Goal: Task Accomplishment & Management: Manage account settings

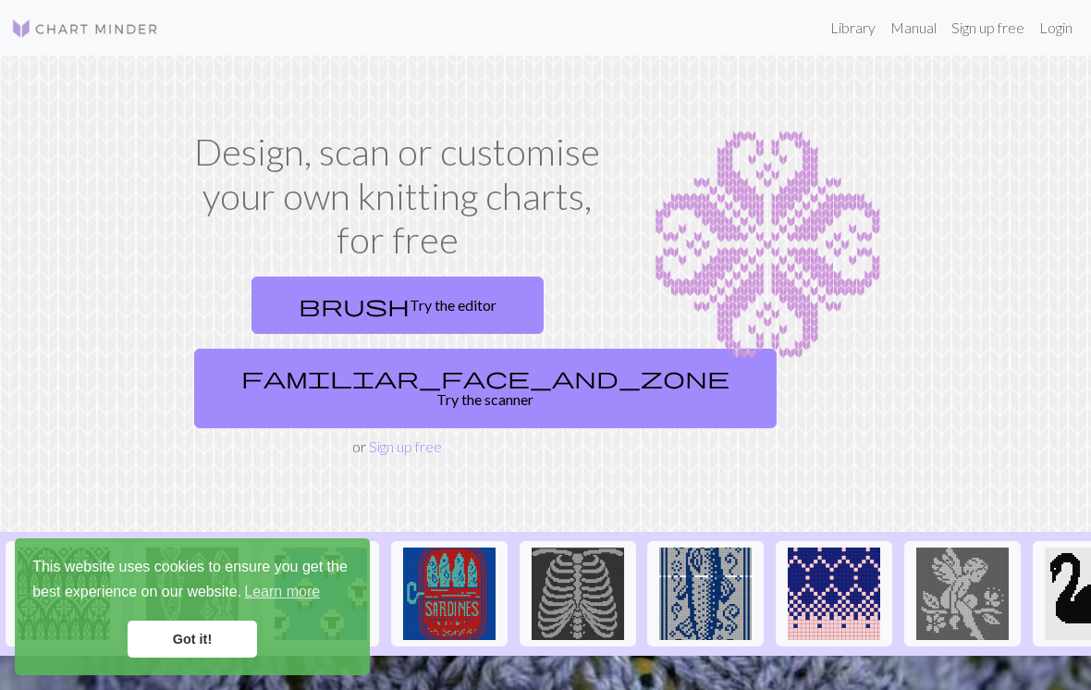
click at [989, 29] on link "Sign up free" at bounding box center [988, 27] width 88 height 37
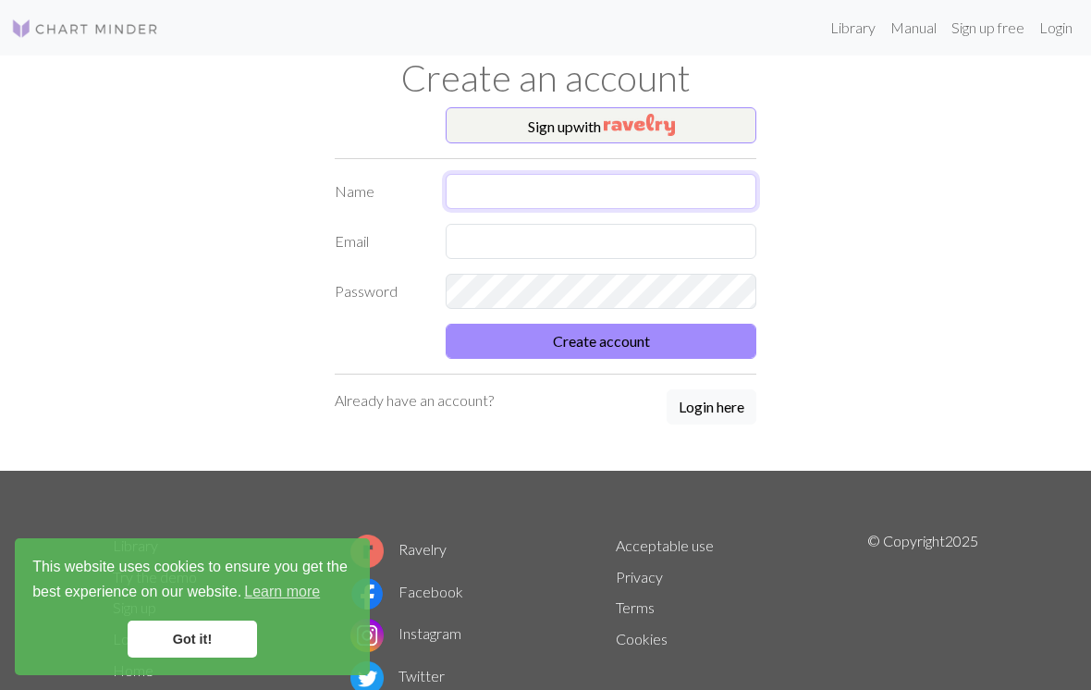
click at [535, 197] on input "text" at bounding box center [601, 191] width 311 height 35
click at [646, 127] on img "button" at bounding box center [639, 125] width 71 height 22
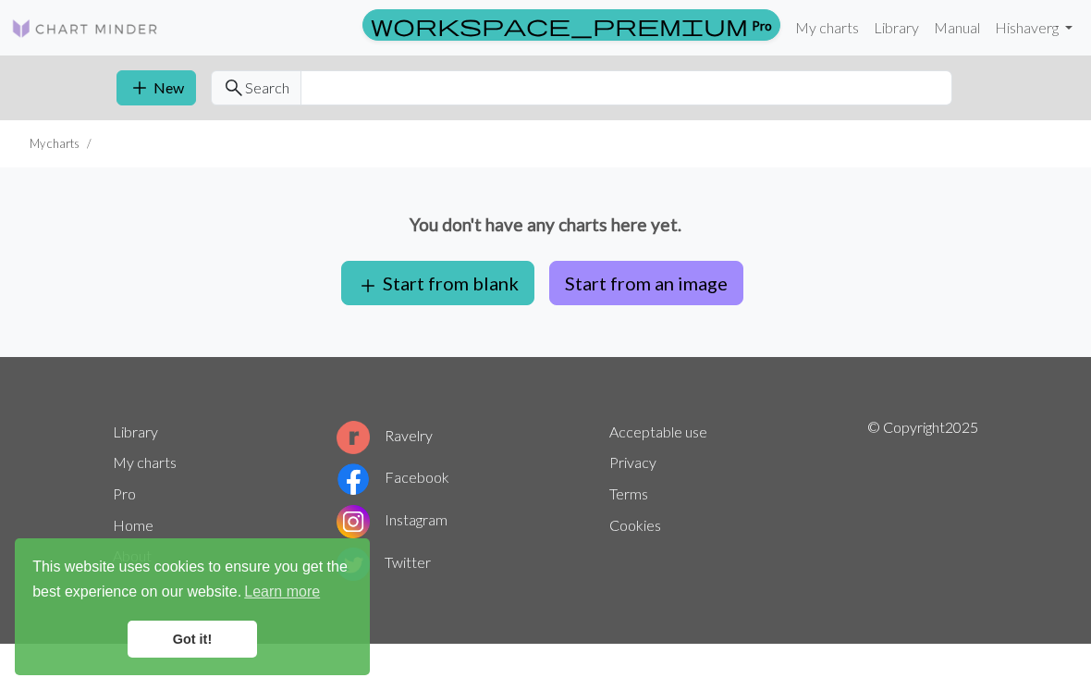
click at [606, 289] on button "Start from an image" at bounding box center [646, 283] width 194 height 44
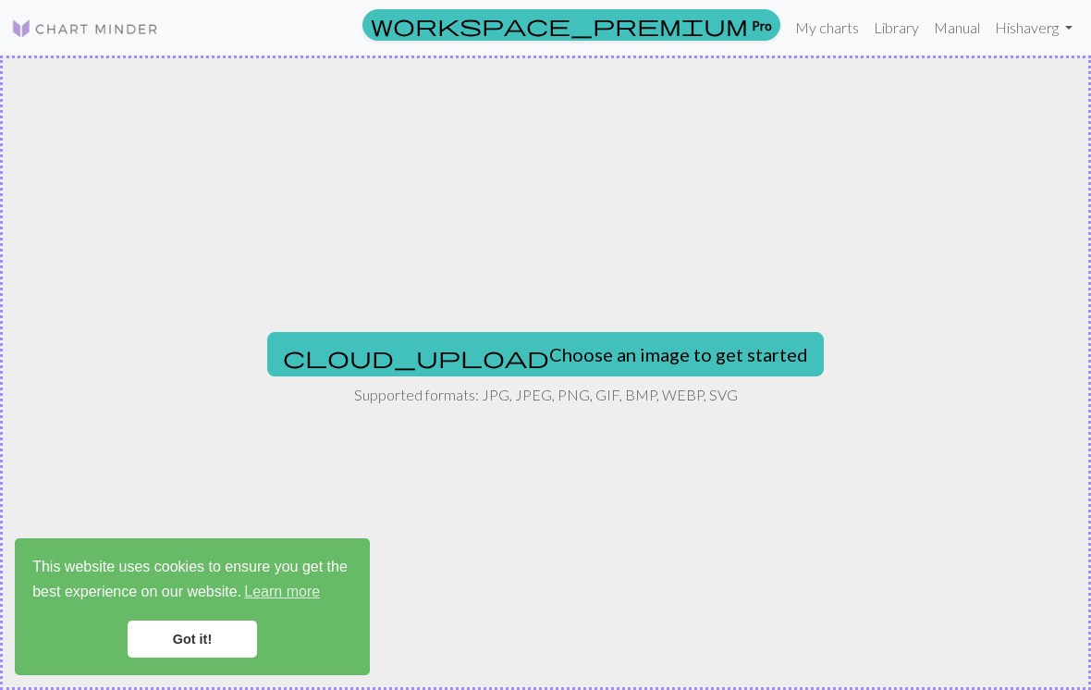
click at [599, 361] on button "cloud_upload Choose an image to get started" at bounding box center [545, 354] width 557 height 44
click at [122, 31] on img at bounding box center [85, 29] width 148 height 22
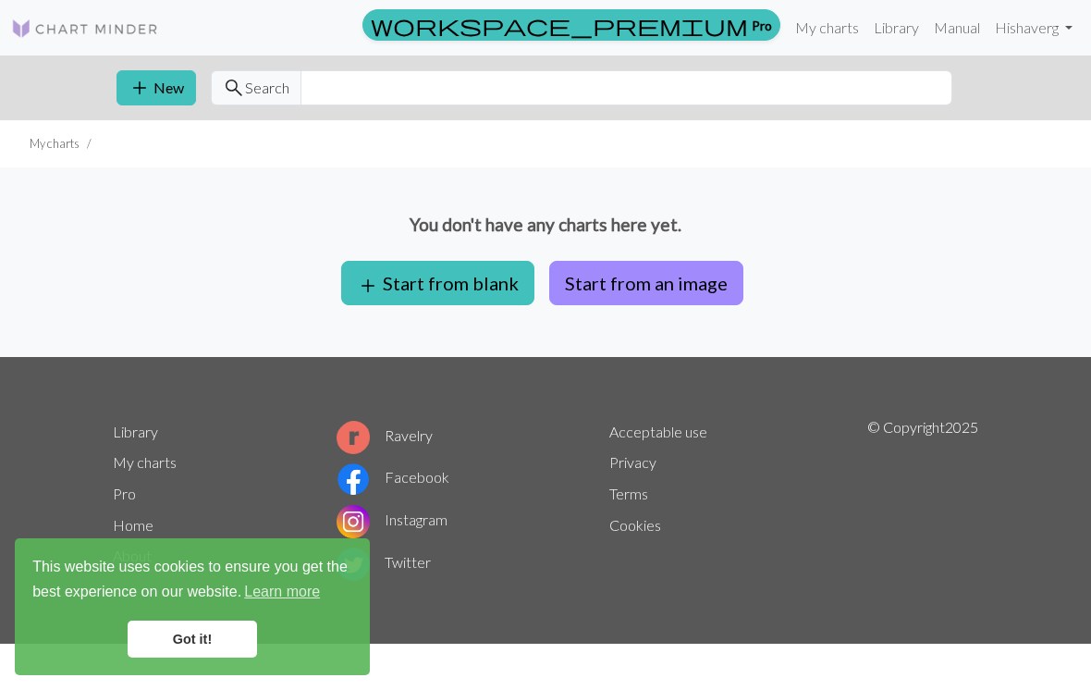
click at [848, 539] on div "Library My charts Pro Home About Ravelry Facebook Instagram Twitter Acceptable …" at bounding box center [546, 507] width 888 height 183
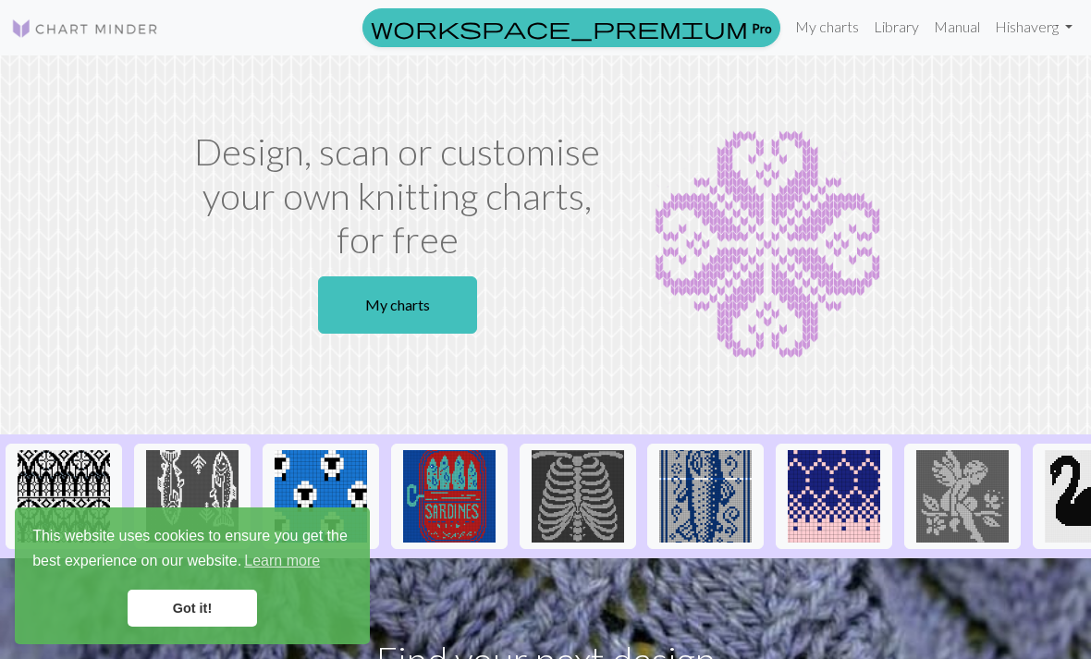
click at [1063, 25] on link "Hi shaverg" at bounding box center [1034, 26] width 92 height 37
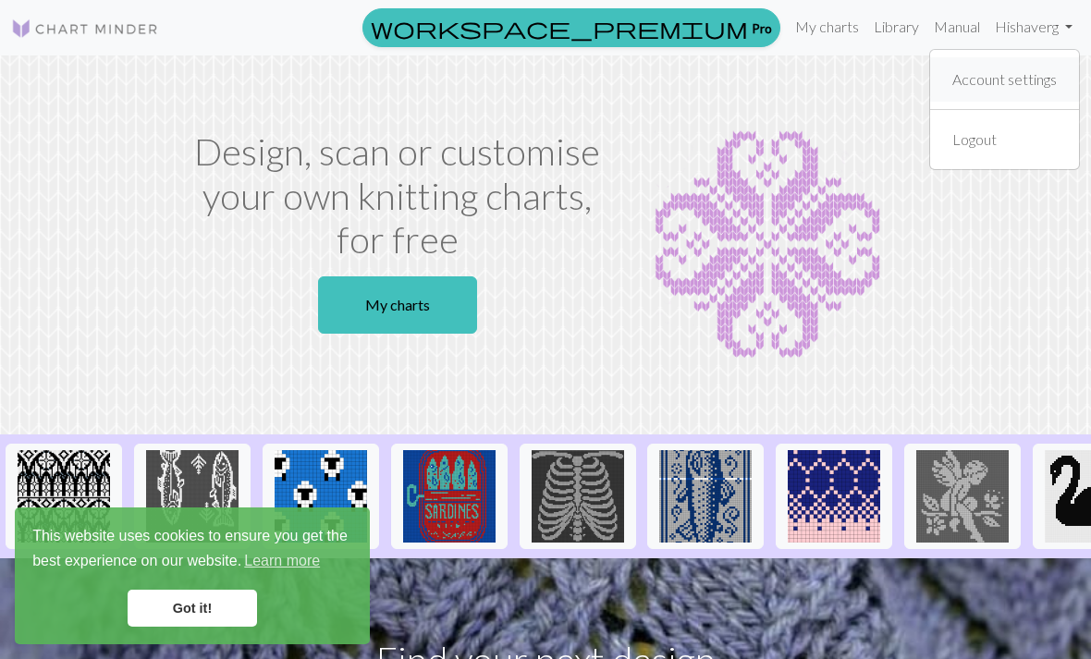
click at [1027, 74] on link "Account settings" at bounding box center [1004, 79] width 119 height 37
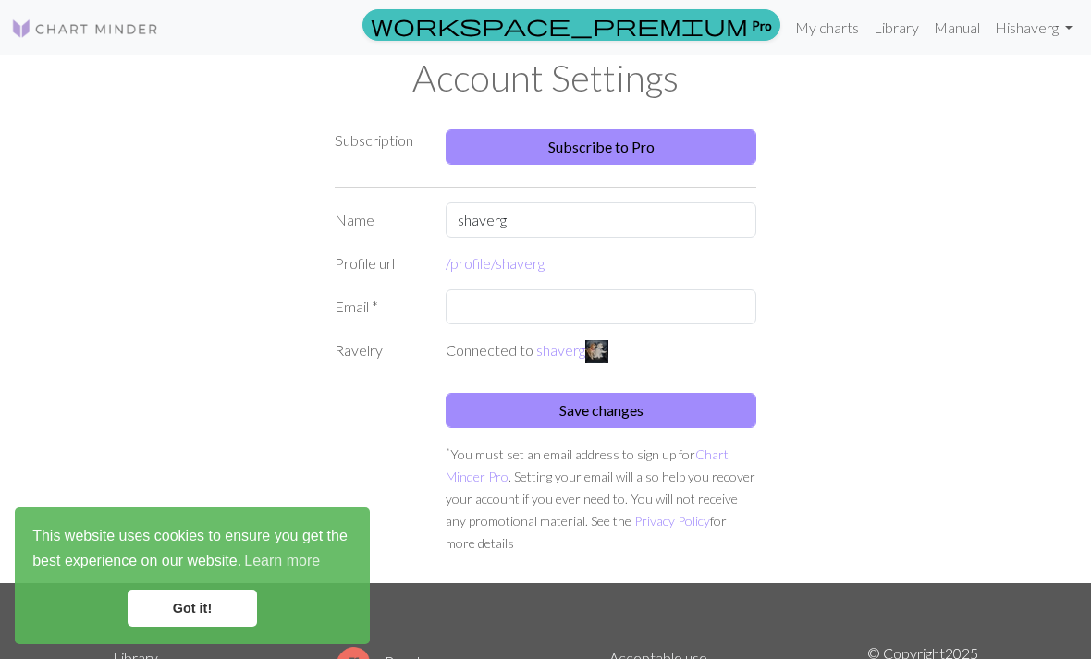
click at [205, 597] on link "Got it!" at bounding box center [192, 608] width 129 height 37
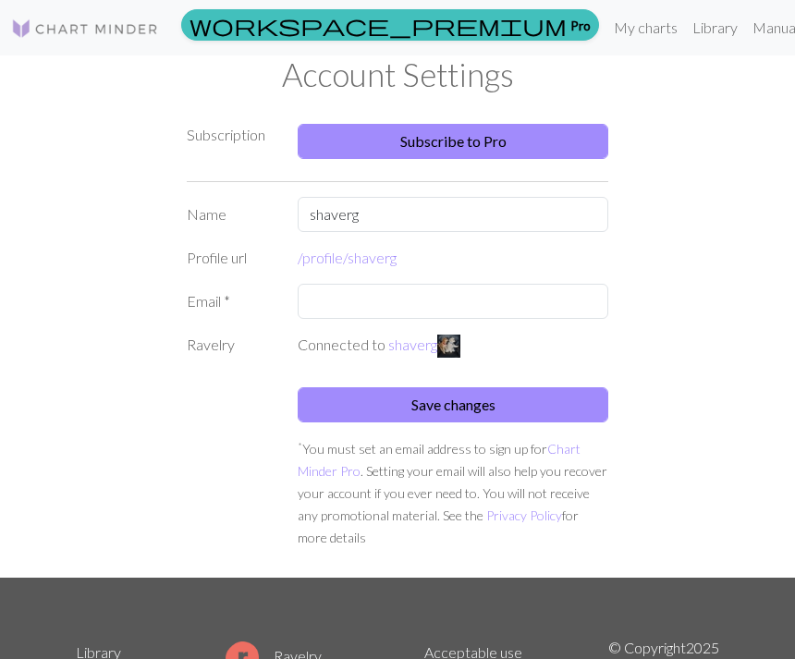
click at [153, 194] on div "Subscription Subscribe to Pro Name shaverg Profile url /profile/ shaverg Email …" at bounding box center [398, 340] width 666 height 477
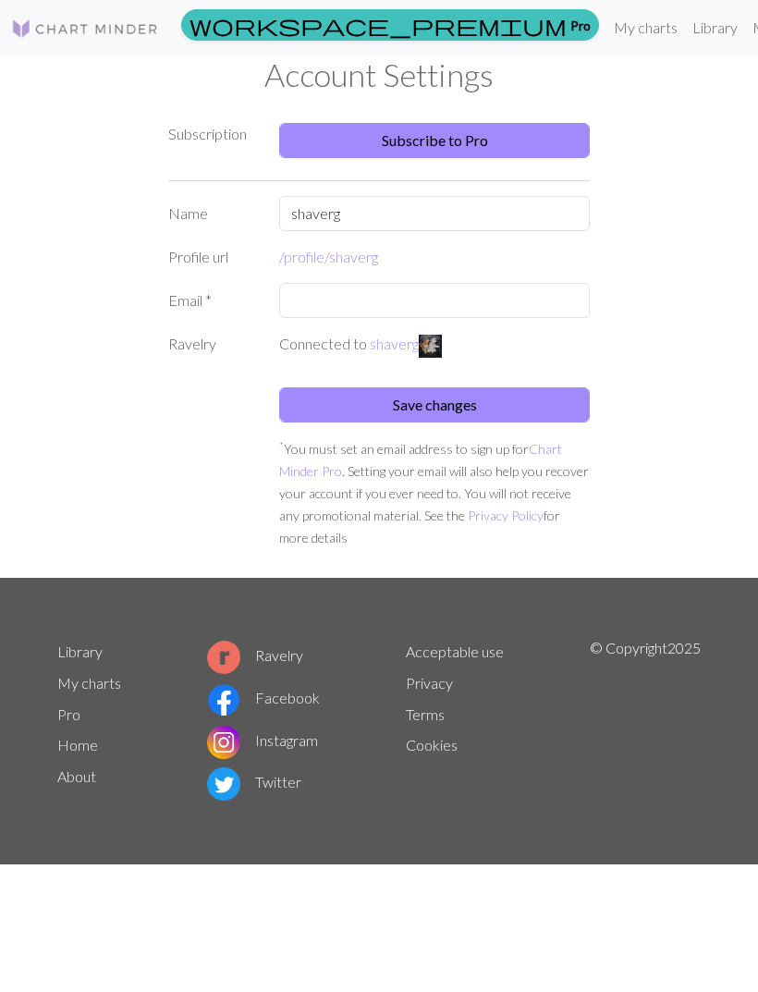
click at [705, 290] on div "Subscription Subscribe to Pro Name shaverg Profile url /profile/ shaverg Email …" at bounding box center [379, 339] width 666 height 477
click at [712, 269] on div "Account Settings Subscription Subscribe to Pro Name shaverg Profile url /profil…" at bounding box center [379, 316] width 758 height 522
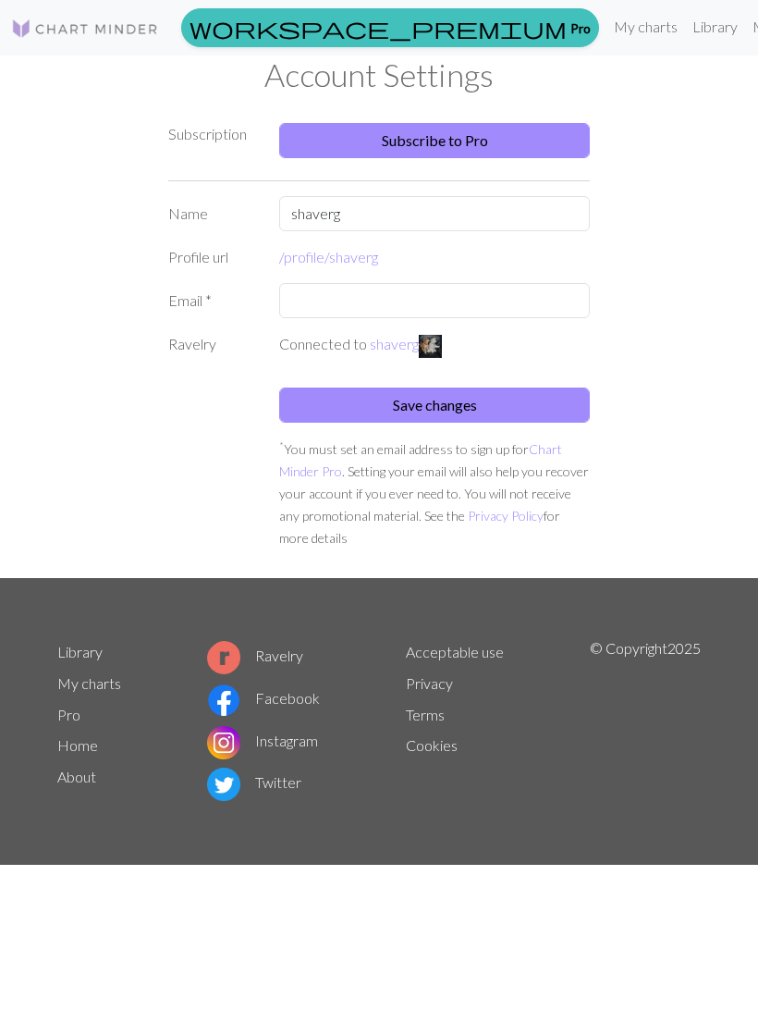
click at [473, 975] on div "workspace_premium Pro My charts Library Manual Hi shaverg Account settings Logo…" at bounding box center [379, 511] width 758 height 1023
